Goal: Information Seeking & Learning: Learn about a topic

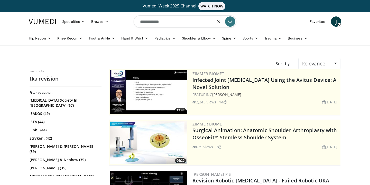
click at [177, 22] on input "**********" at bounding box center [185, 21] width 103 height 12
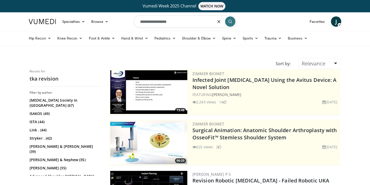
type input "**********"
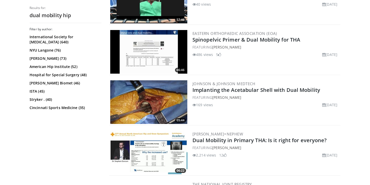
scroll to position [349, 0]
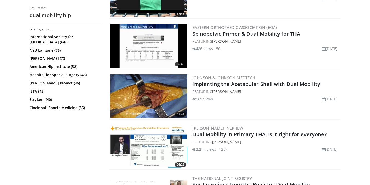
click at [159, 141] on img at bounding box center [148, 147] width 77 height 44
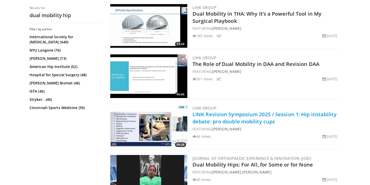
scroll to position [167, 0]
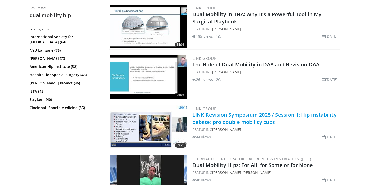
click at [254, 67] on link "The Role of Dual Mobility in DAA and Revision DAA" at bounding box center [256, 64] width 127 height 7
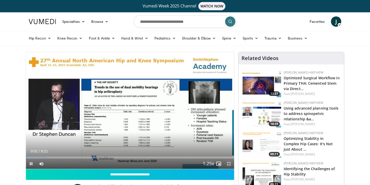
click at [229, 165] on span "Video Player" at bounding box center [229, 164] width 10 height 10
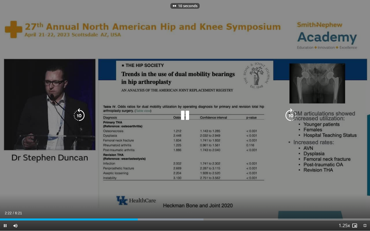
click at [228, 177] on div "10 seconds Tap to unmute" at bounding box center [185, 115] width 370 height 231
click at [198, 147] on div "10 seconds Tap to unmute" at bounding box center [185, 115] width 370 height 231
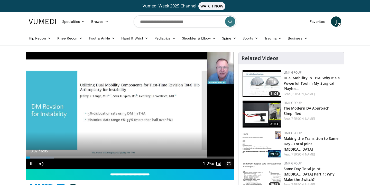
click at [229, 166] on span "Video Player" at bounding box center [229, 164] width 10 height 10
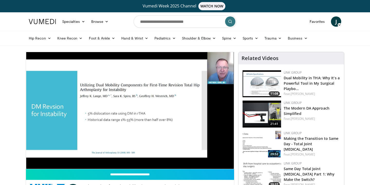
click at [264, 87] on img at bounding box center [262, 83] width 39 height 27
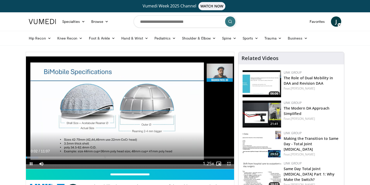
click at [227, 162] on span "Video Player" at bounding box center [229, 164] width 10 height 10
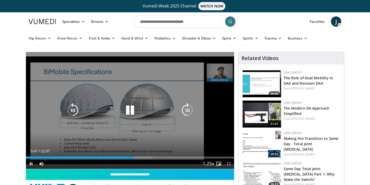
click at [128, 110] on icon "Video Player" at bounding box center [130, 110] width 14 height 14
